Goal: Transaction & Acquisition: Purchase product/service

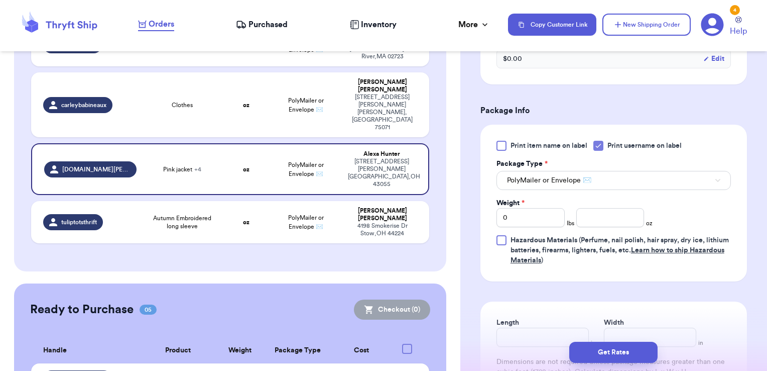
scroll to position [604, 0]
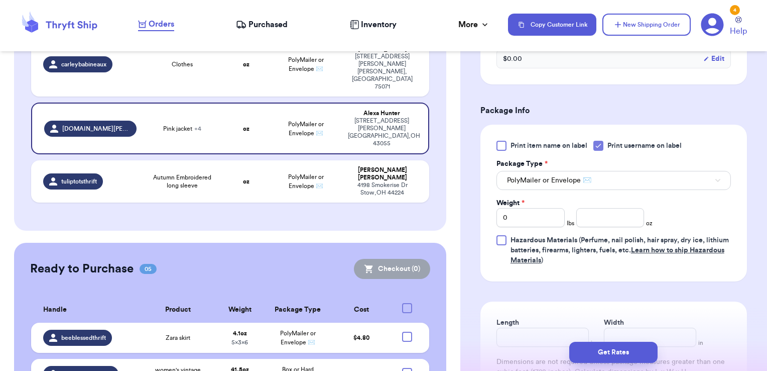
click at [402, 368] on div at bounding box center [407, 373] width 10 height 10
click at [407, 367] on input "checkbox" at bounding box center [407, 367] width 1 height 1
checkbox input "true"
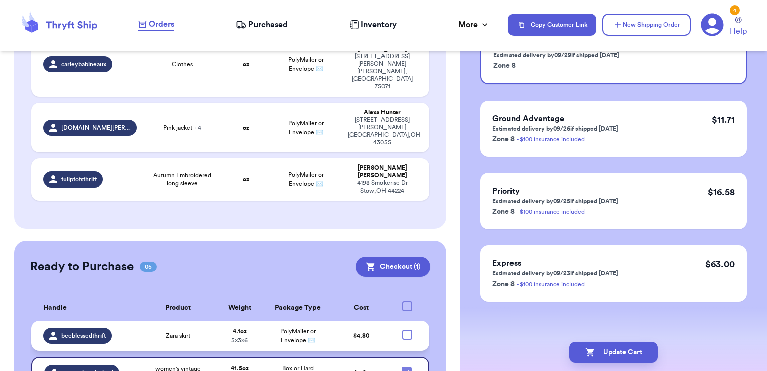
click at [205, 320] on td "Zara skirt" at bounding box center [177, 335] width 77 height 30
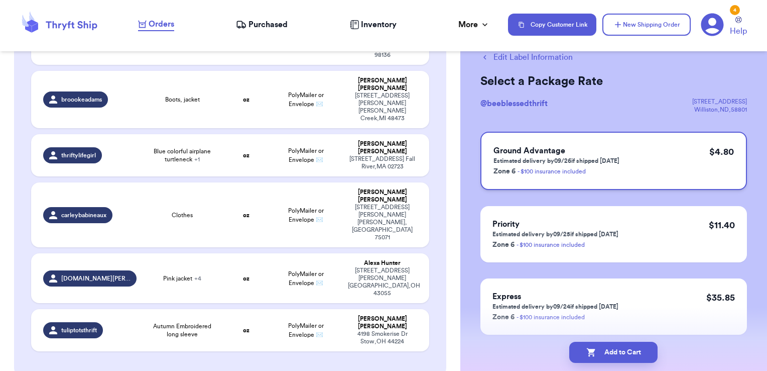
scroll to position [0, 0]
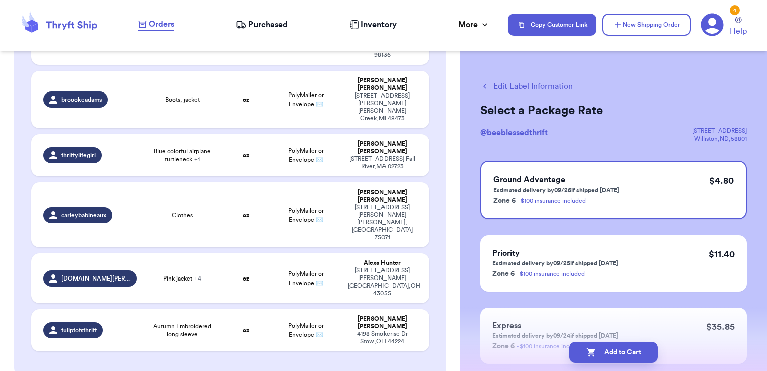
click at [497, 81] on button "Edit Label Information" at bounding box center [527, 86] width 92 height 12
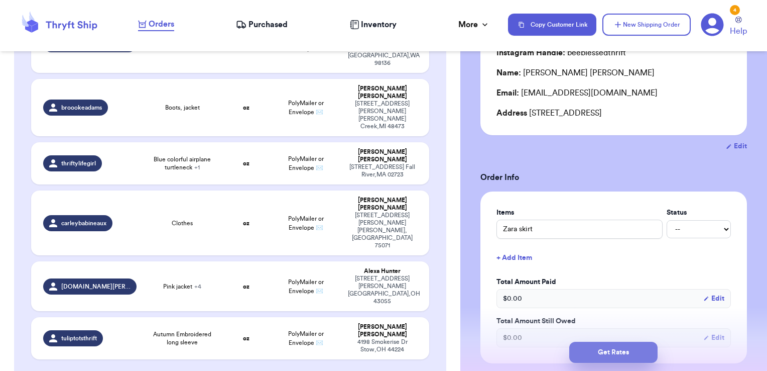
scroll to position [100, 0]
click at [588, 349] on button "Get Rates" at bounding box center [613, 351] width 88 height 21
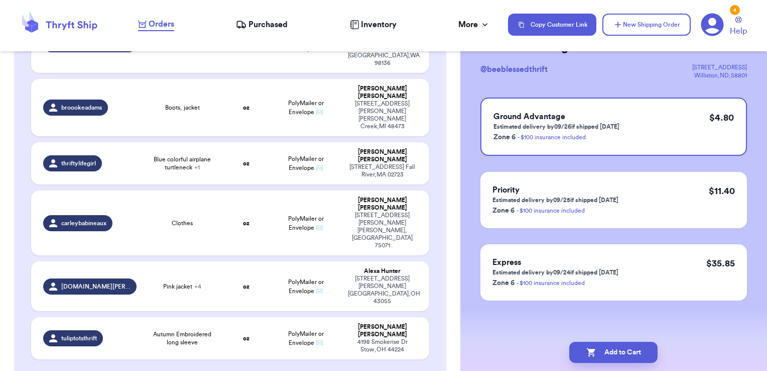
scroll to position [0, 0]
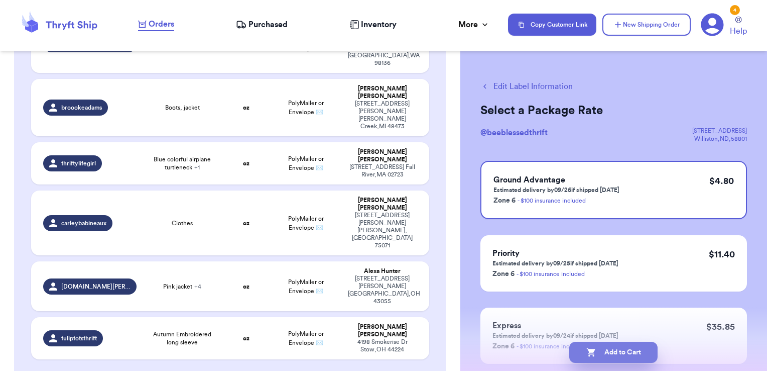
click at [606, 349] on button "Add to Cart" at bounding box center [613, 351] width 88 height 21
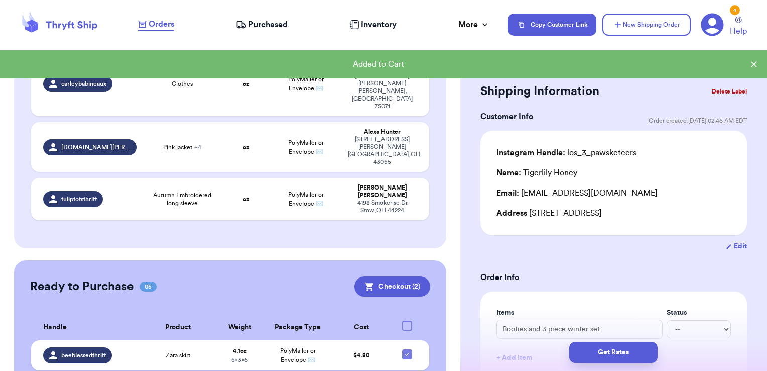
scroll to position [604, 0]
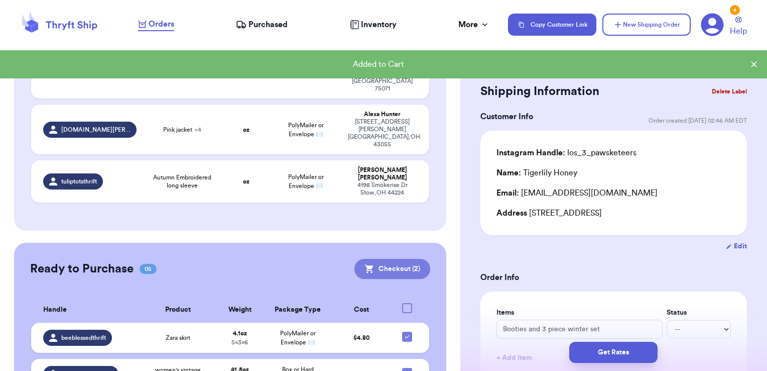
click at [384, 259] on button "Checkout ( 2 )" at bounding box center [393, 269] width 76 height 20
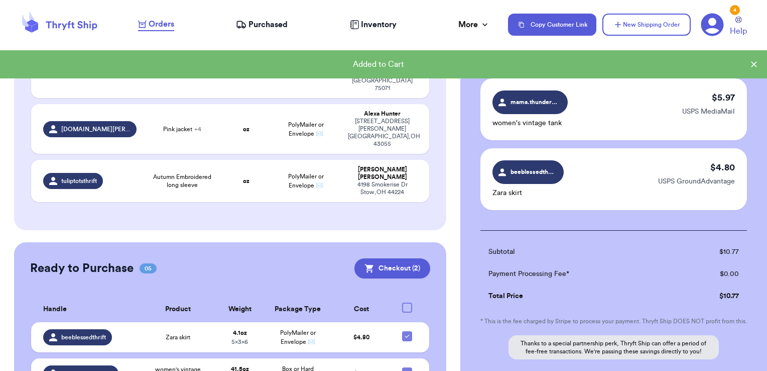
scroll to position [151, 0]
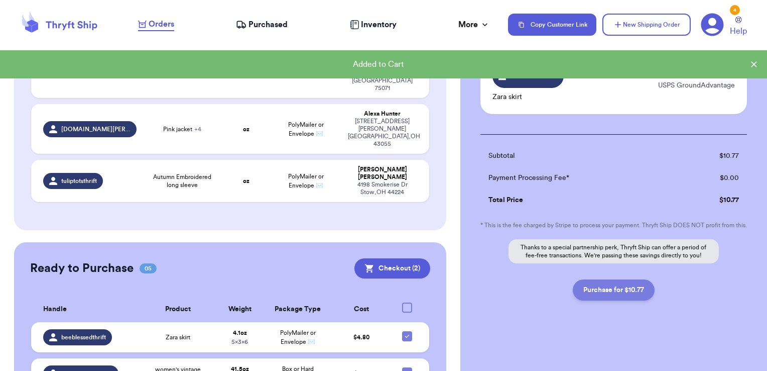
click at [610, 290] on button "Purchase for $10.77" at bounding box center [614, 289] width 82 height 21
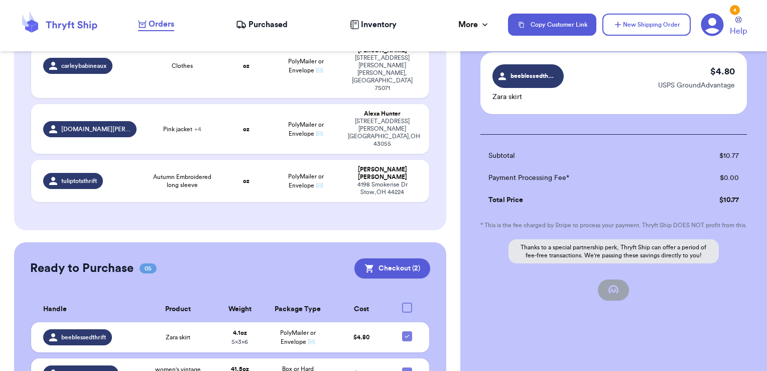
checkbox input "false"
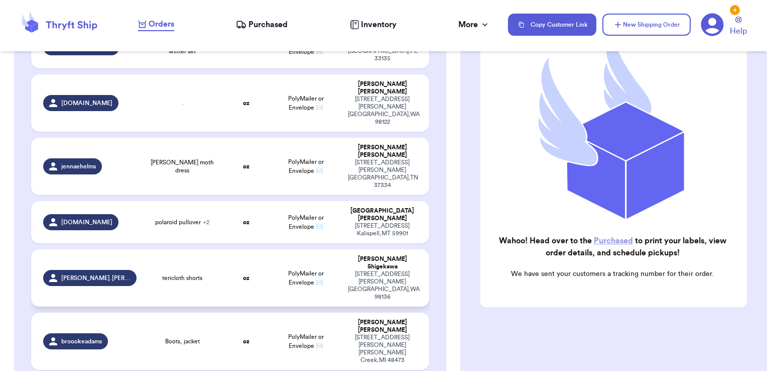
scroll to position [229, 0]
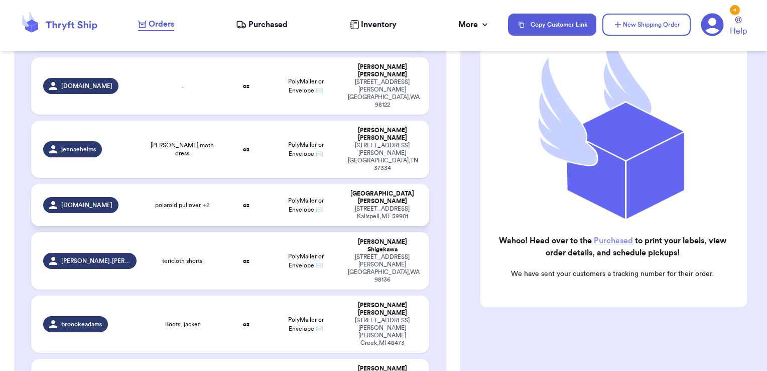
click at [270, 184] on td "PolyMailer or Envelope ✉️" at bounding box center [306, 205] width 72 height 42
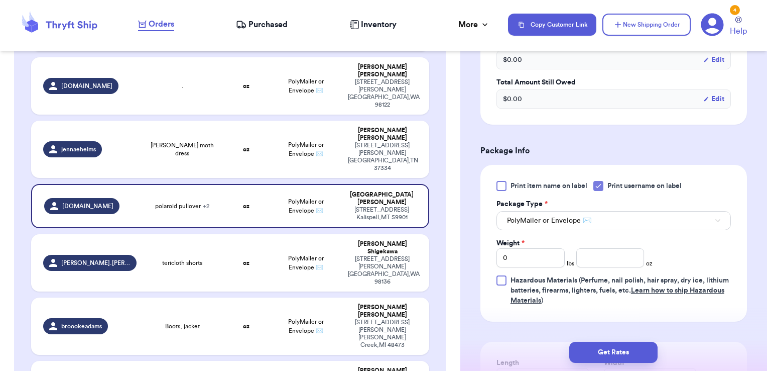
scroll to position [452, 0]
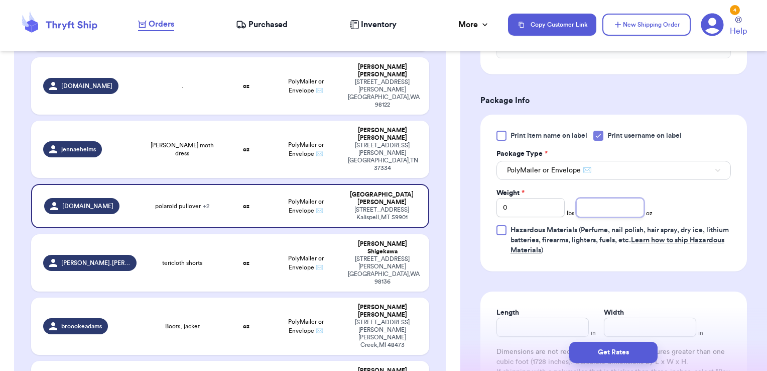
click at [582, 202] on input "number" at bounding box center [610, 207] width 68 height 19
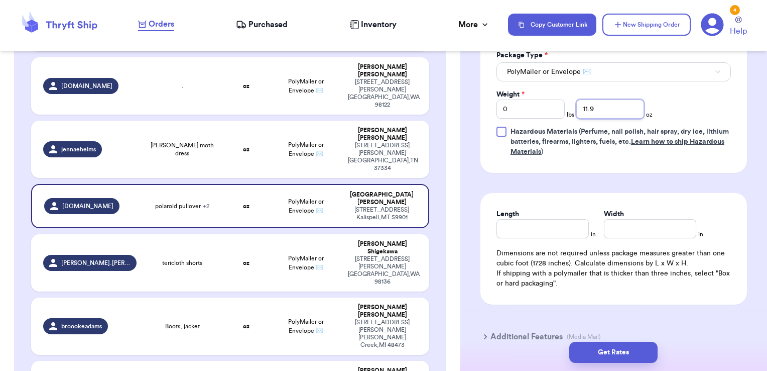
scroll to position [552, 0]
type input "11.9"
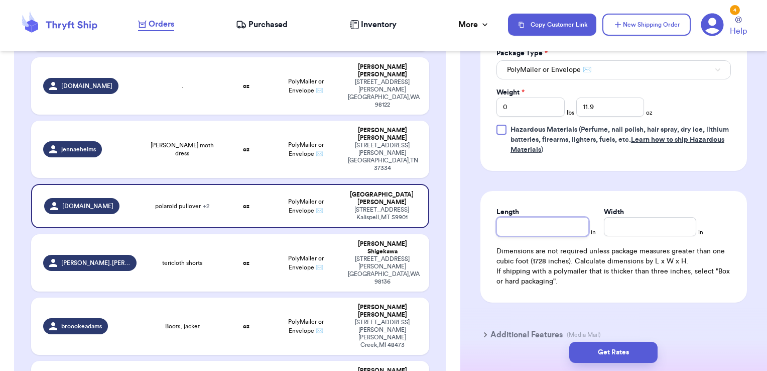
click at [536, 224] on input "Length" at bounding box center [543, 226] width 92 height 19
type input "8"
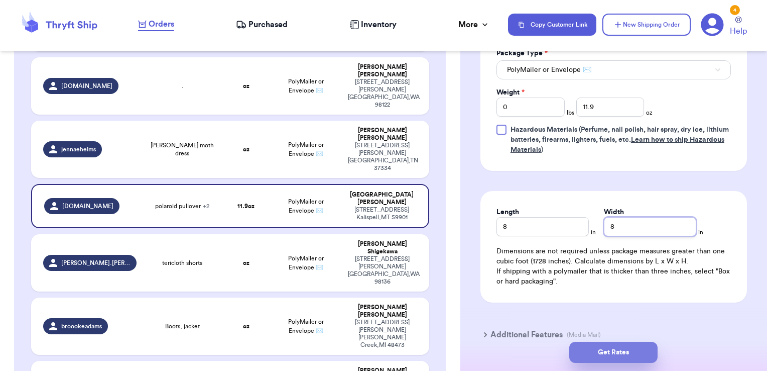
type input "8"
click at [593, 351] on button "Get Rates" at bounding box center [613, 351] width 88 height 21
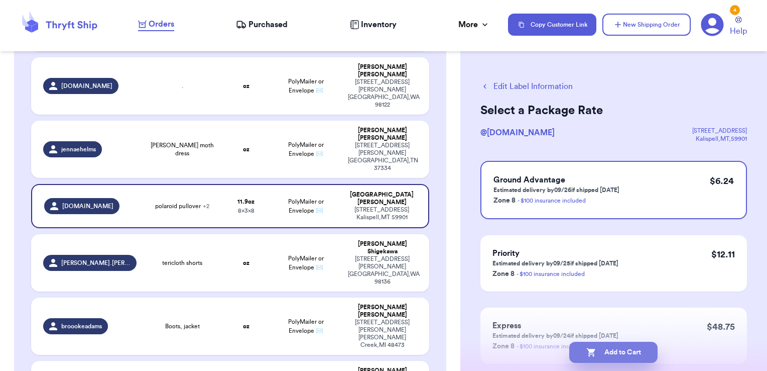
click at [629, 348] on button "Add to Cart" at bounding box center [613, 351] width 88 height 21
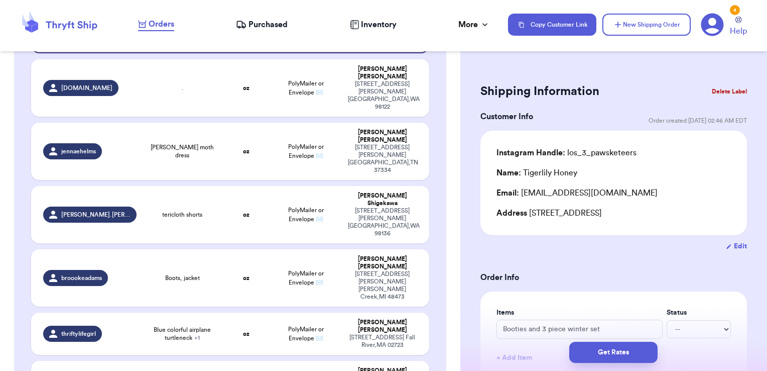
click at [257, 24] on span "Purchased" at bounding box center [268, 25] width 39 height 12
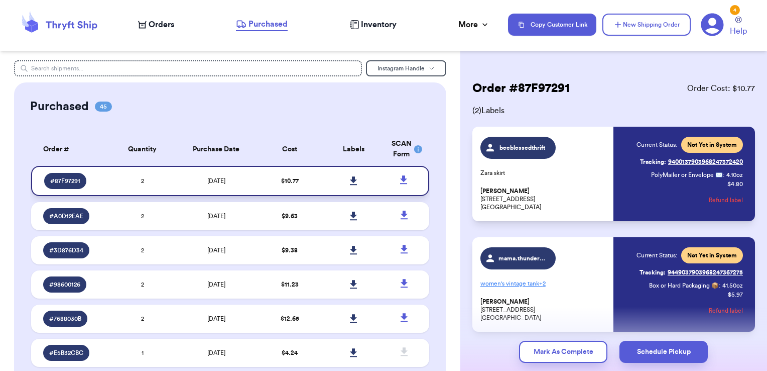
click at [353, 179] on link at bounding box center [353, 181] width 22 height 22
click at [165, 30] on span "Orders" at bounding box center [162, 25] width 26 height 12
click at [161, 25] on span "Orders" at bounding box center [162, 25] width 26 height 12
click at [158, 23] on span "Orders" at bounding box center [162, 25] width 26 height 12
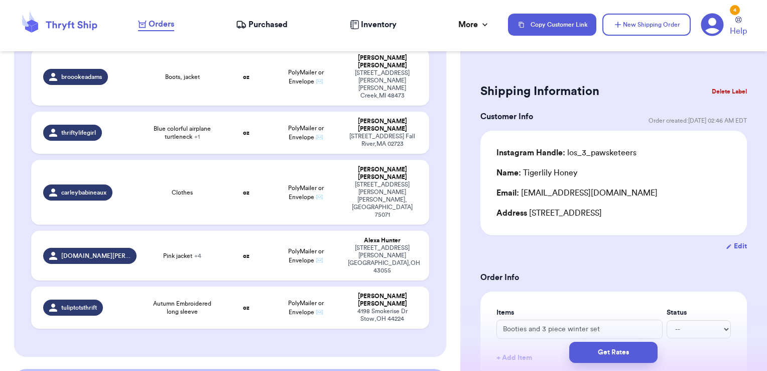
scroll to position [527, 0]
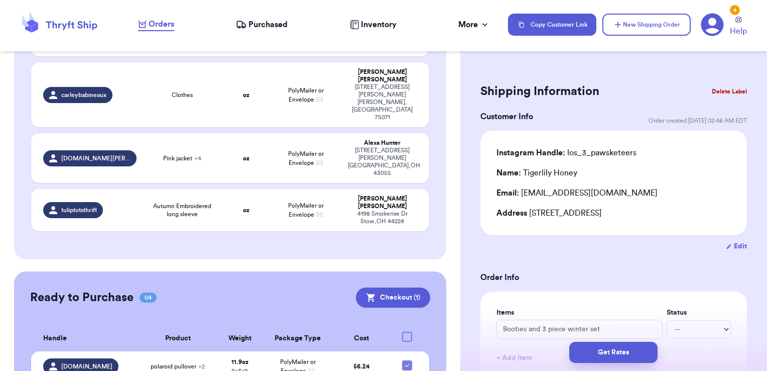
click at [403, 361] on icon at bounding box center [407, 365] width 8 height 8
click at [407, 360] on input "checkbox" at bounding box center [407, 360] width 1 height 1
checkbox input "false"
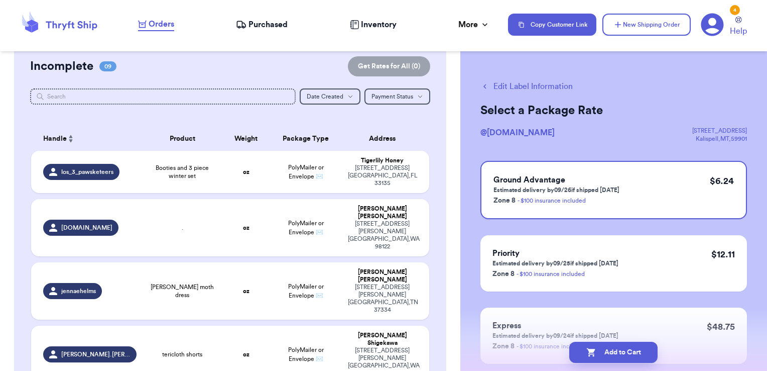
scroll to position [74, 0]
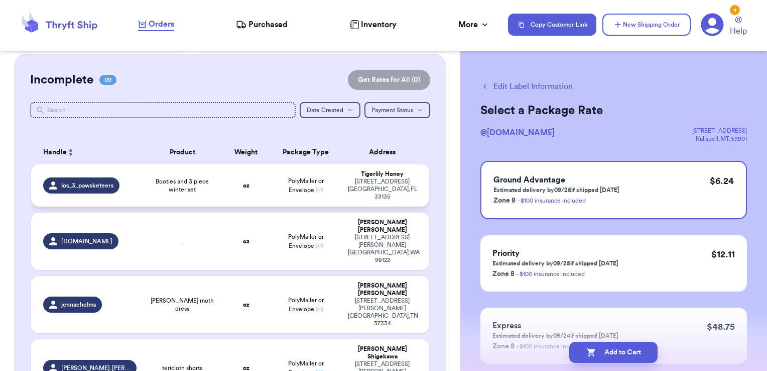
click at [232, 178] on td "oz" at bounding box center [246, 185] width 48 height 42
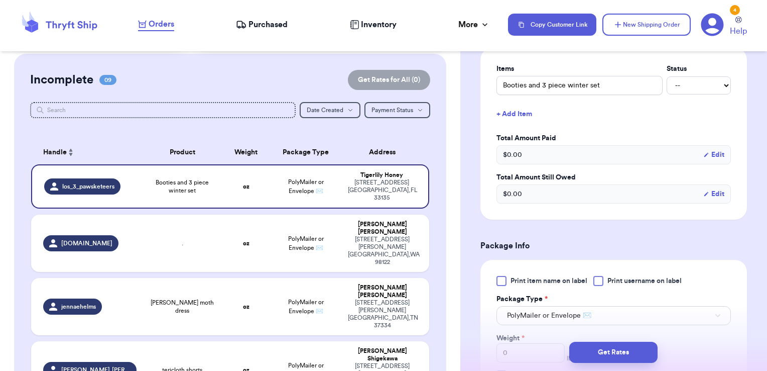
scroll to position [301, 0]
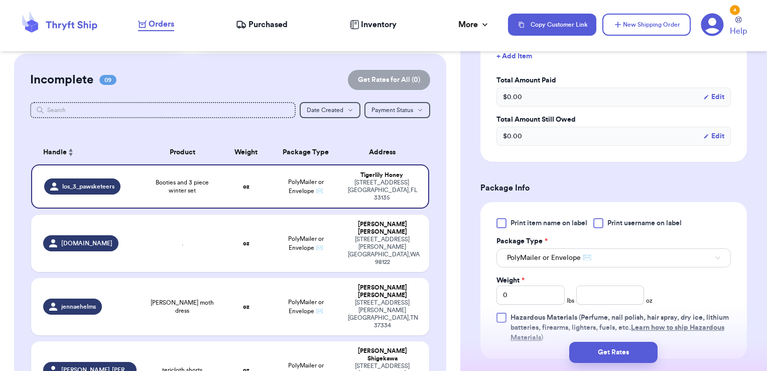
click at [597, 222] on div at bounding box center [599, 223] width 10 height 10
click at [0, 0] on input "Print username on label" at bounding box center [0, 0] width 0 height 0
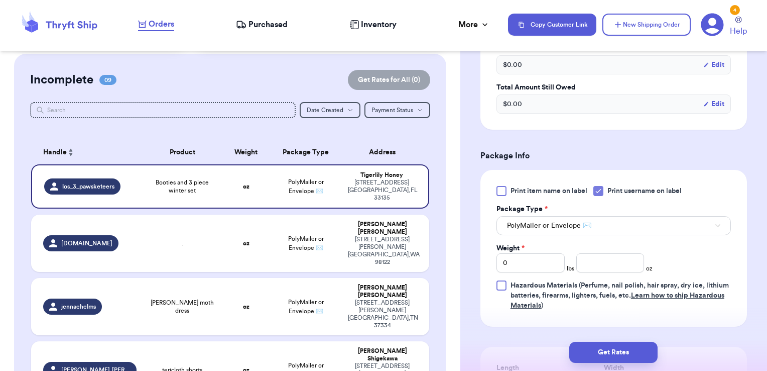
scroll to position [402, 0]
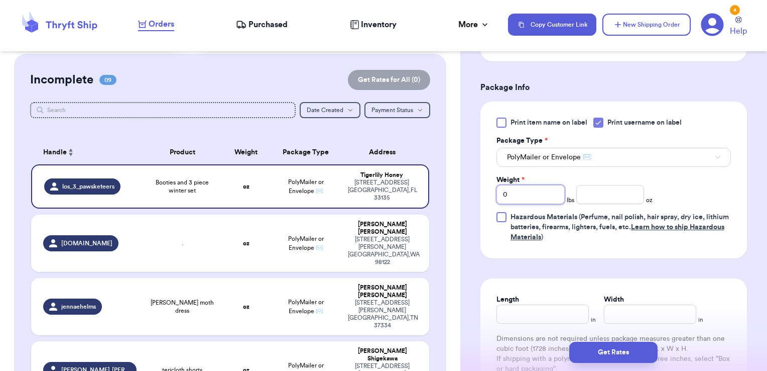
drag, startPoint x: 534, startPoint y: 195, endPoint x: 475, endPoint y: 188, distance: 59.2
click at [476, 191] on div "Shipping Information Delete Label Customer Info Order created: [DATE] 02:46 AM …" at bounding box center [613, 86] width 307 height 854
type input "1"
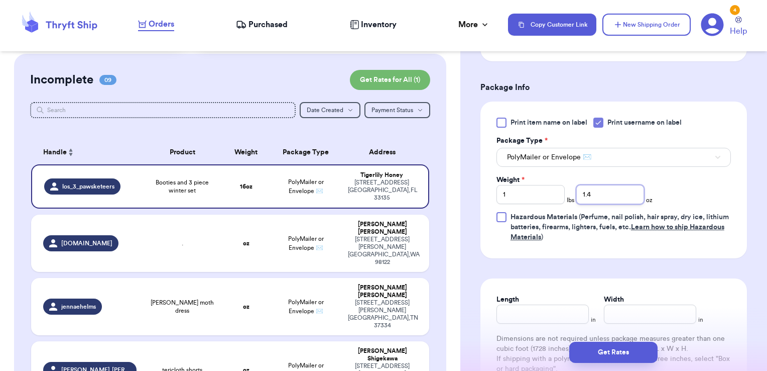
type input "1.4"
click at [517, 158] on span "PolyMailer or Envelope ✉️" at bounding box center [549, 157] width 84 height 10
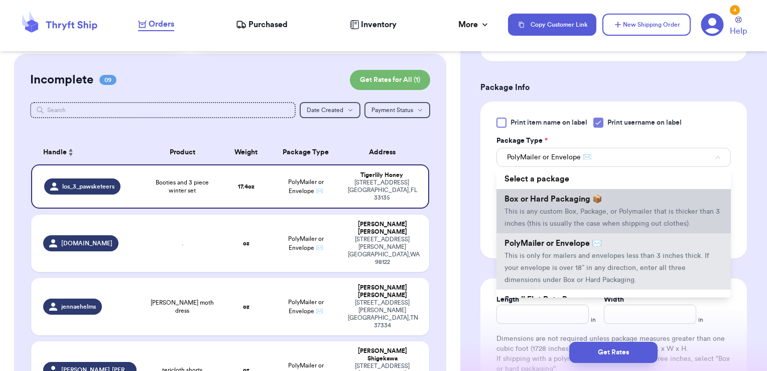
click at [526, 196] on span "Box or Hard Packaging 📦" at bounding box center [554, 199] width 98 height 8
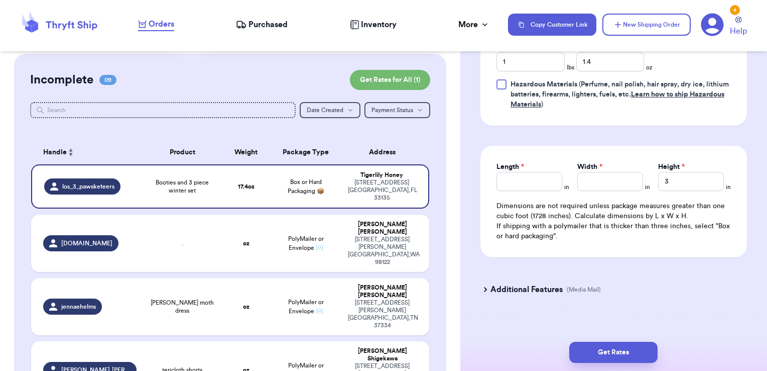
scroll to position [542, 0]
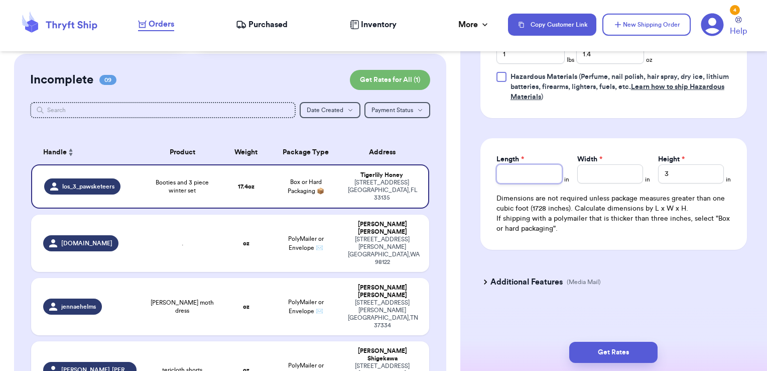
click at [509, 178] on input "Length *" at bounding box center [530, 173] width 66 height 19
type input "11"
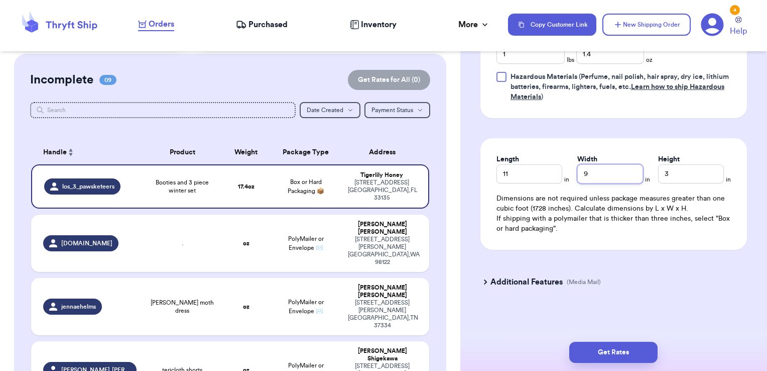
type input "9"
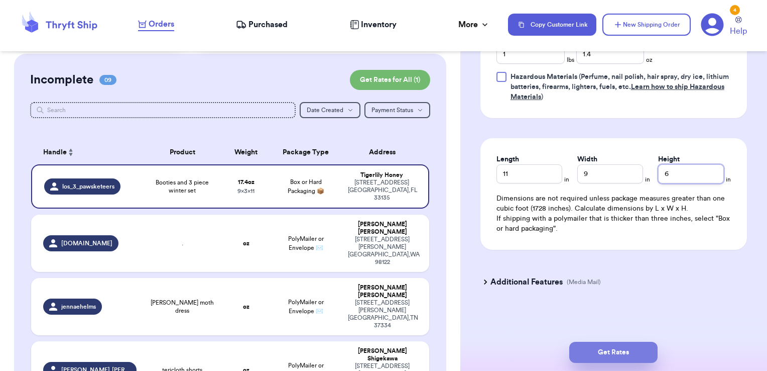
type input "6"
click at [609, 357] on button "Get Rates" at bounding box center [613, 351] width 88 height 21
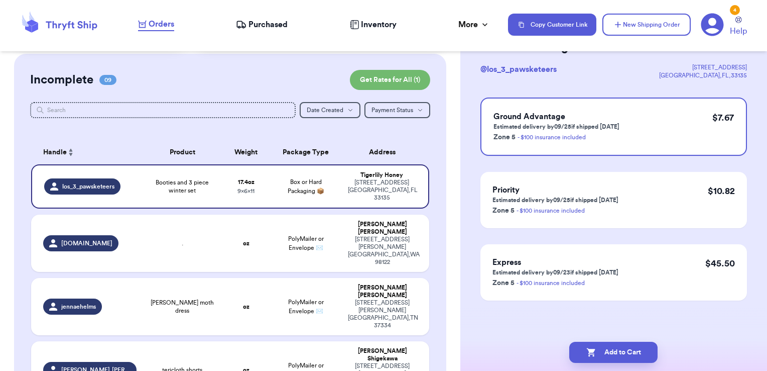
scroll to position [0, 0]
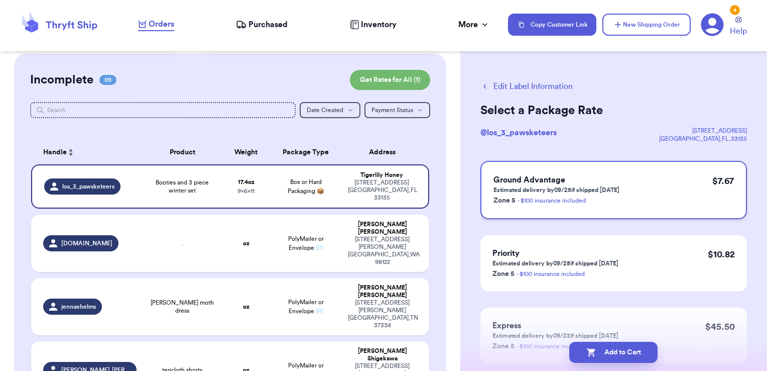
click at [640, 194] on div "Ground Advantage Estimated delivery by 09/25 if shipped [DATE] Zone 5 - $100 in…" at bounding box center [614, 190] width 267 height 58
click at [611, 357] on button "Add to Cart" at bounding box center [613, 351] width 88 height 21
